Goal: Information Seeking & Learning: Learn about a topic

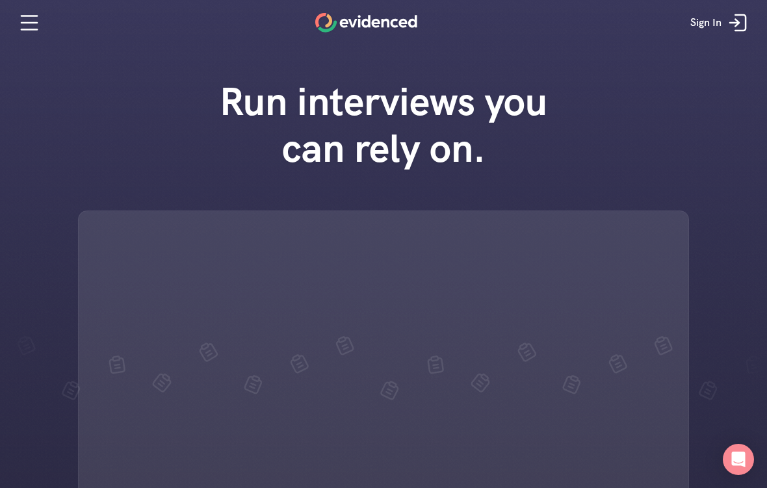
click at [749, 480] on div "Run interviews you can rely on." at bounding box center [383, 335] width 767 height 540
